Goal: Task Accomplishment & Management: Manage account settings

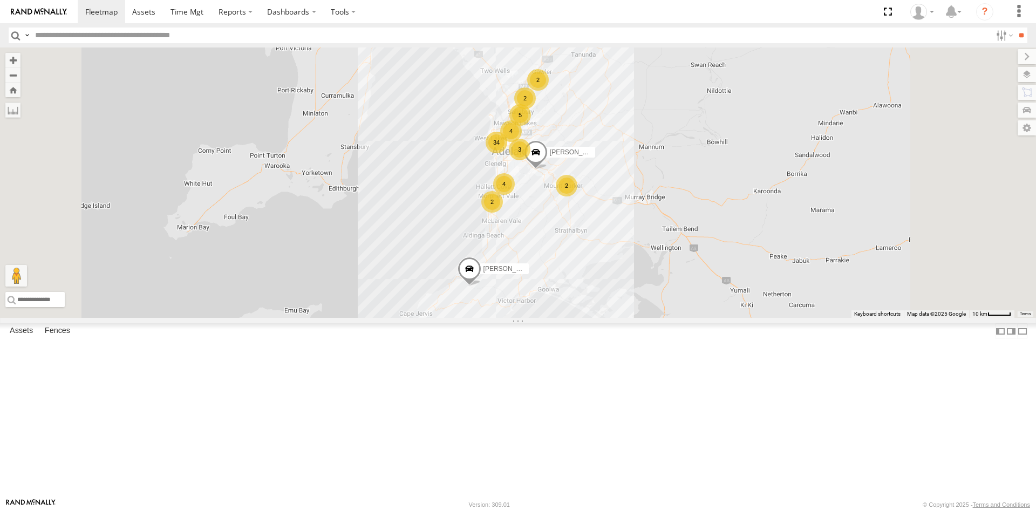
scroll to position [108, 0]
click at [0, 0] on div "S678CGD - Fridge It Sprinter All Assets" at bounding box center [0, 0] width 0 height 0
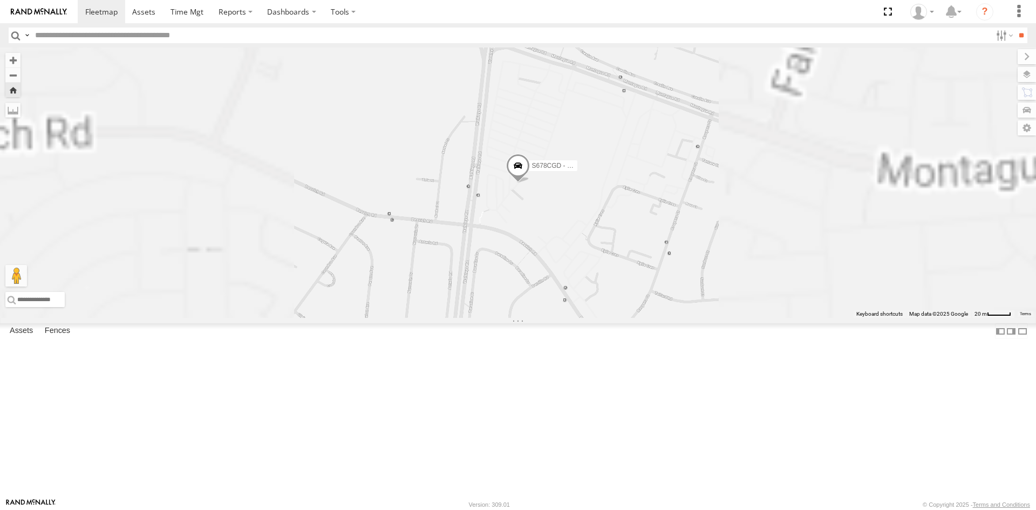
click at [530, 183] on span at bounding box center [518, 168] width 24 height 29
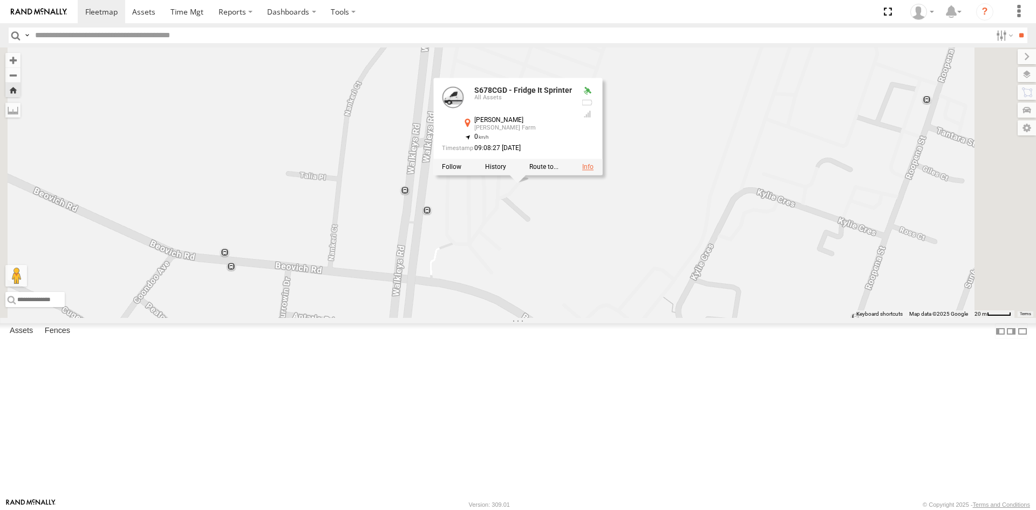
click at [594, 170] on link at bounding box center [587, 167] width 11 height 8
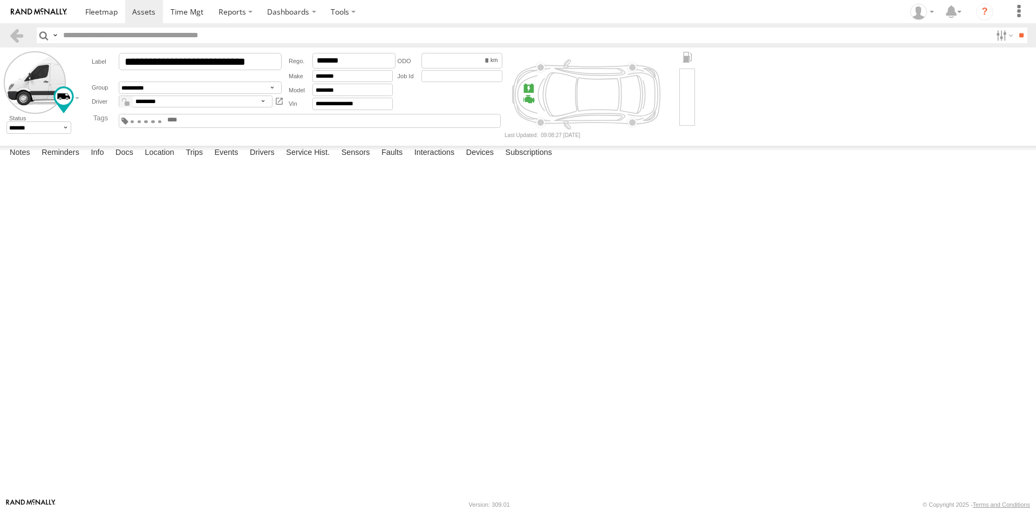
click at [218, 117] on input "text" at bounding box center [192, 120] width 52 height 8
